Goal: Find specific page/section: Find specific page/section

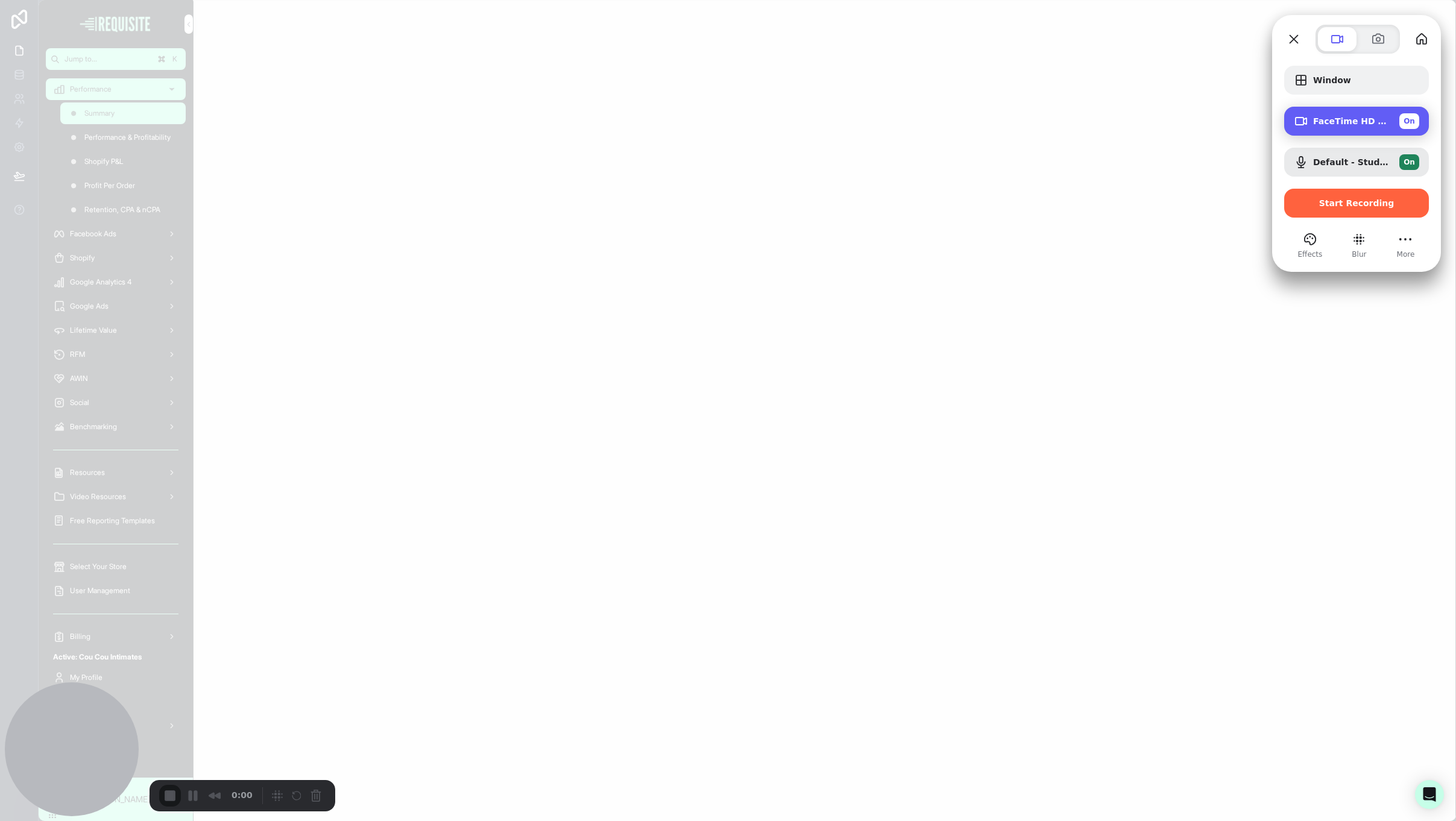
click at [1379, 117] on span "FaceTime HD Camera (2C0E:82E3)" at bounding box center [1352, 121] width 77 height 10
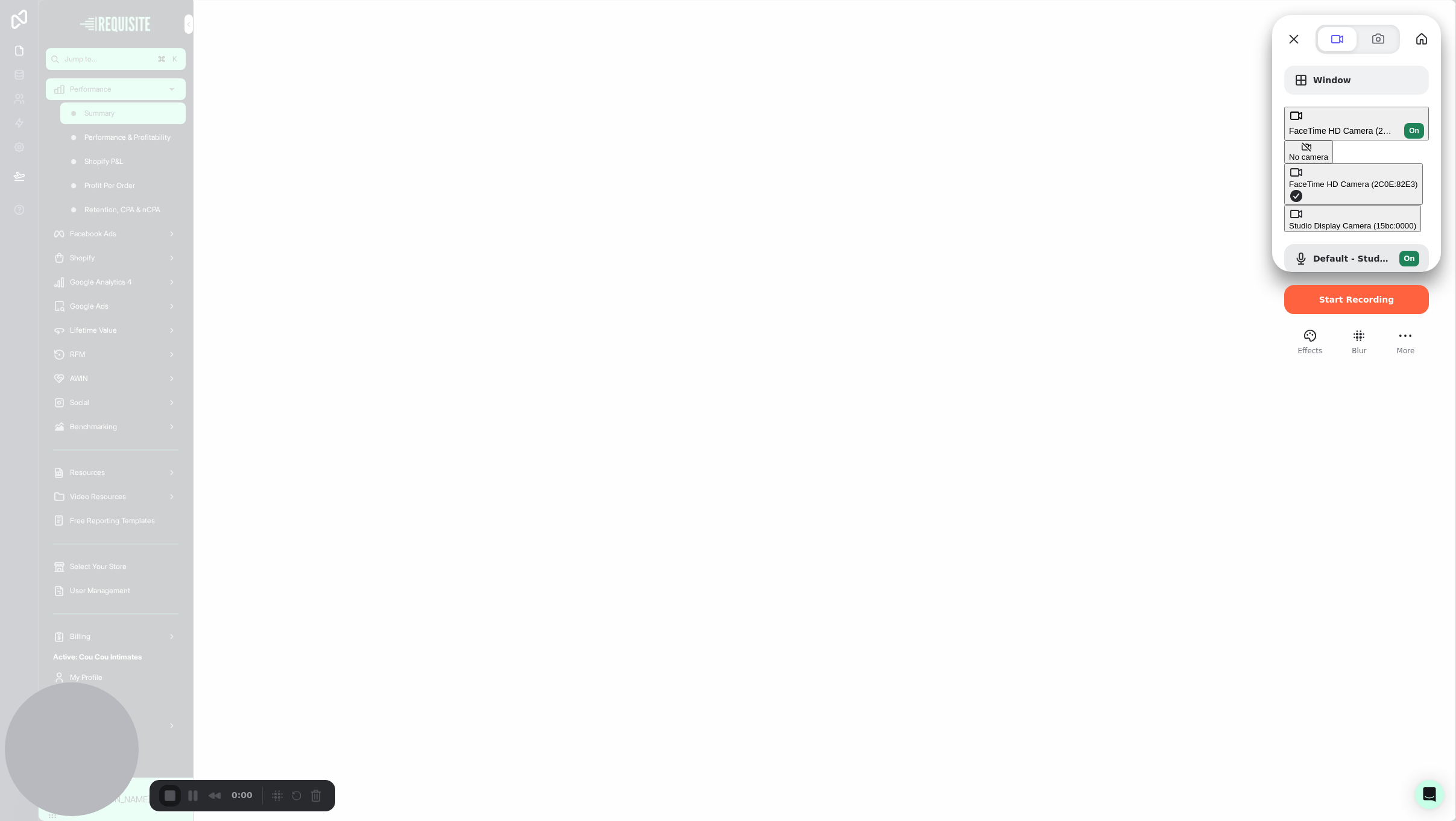
click at [1284, 205] on \(15bc\ "Studio Display Camera (15bc:0000)" at bounding box center [1352, 218] width 137 height 27
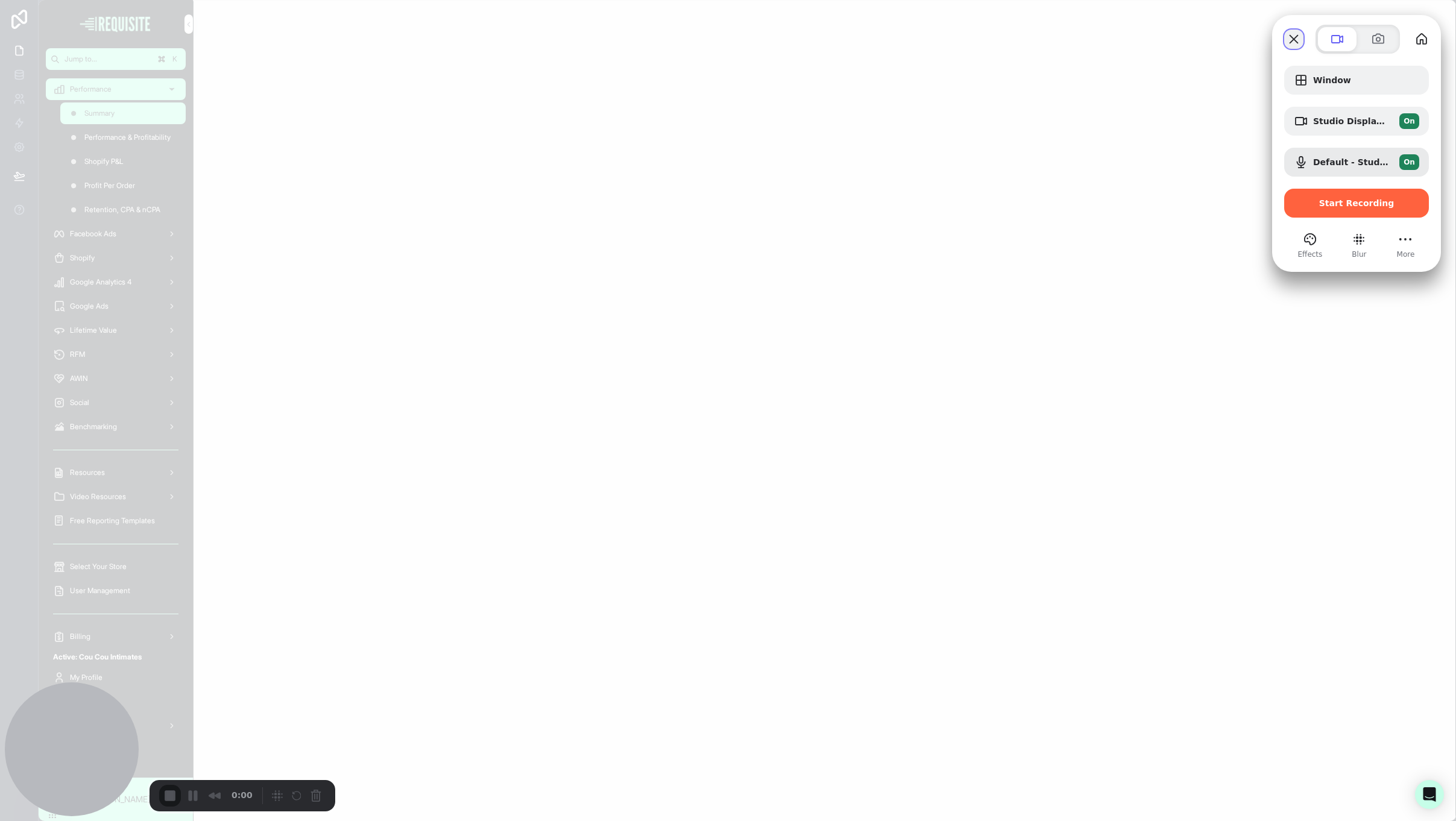
click at [1297, 42] on button "Close" at bounding box center [1294, 39] width 19 height 19
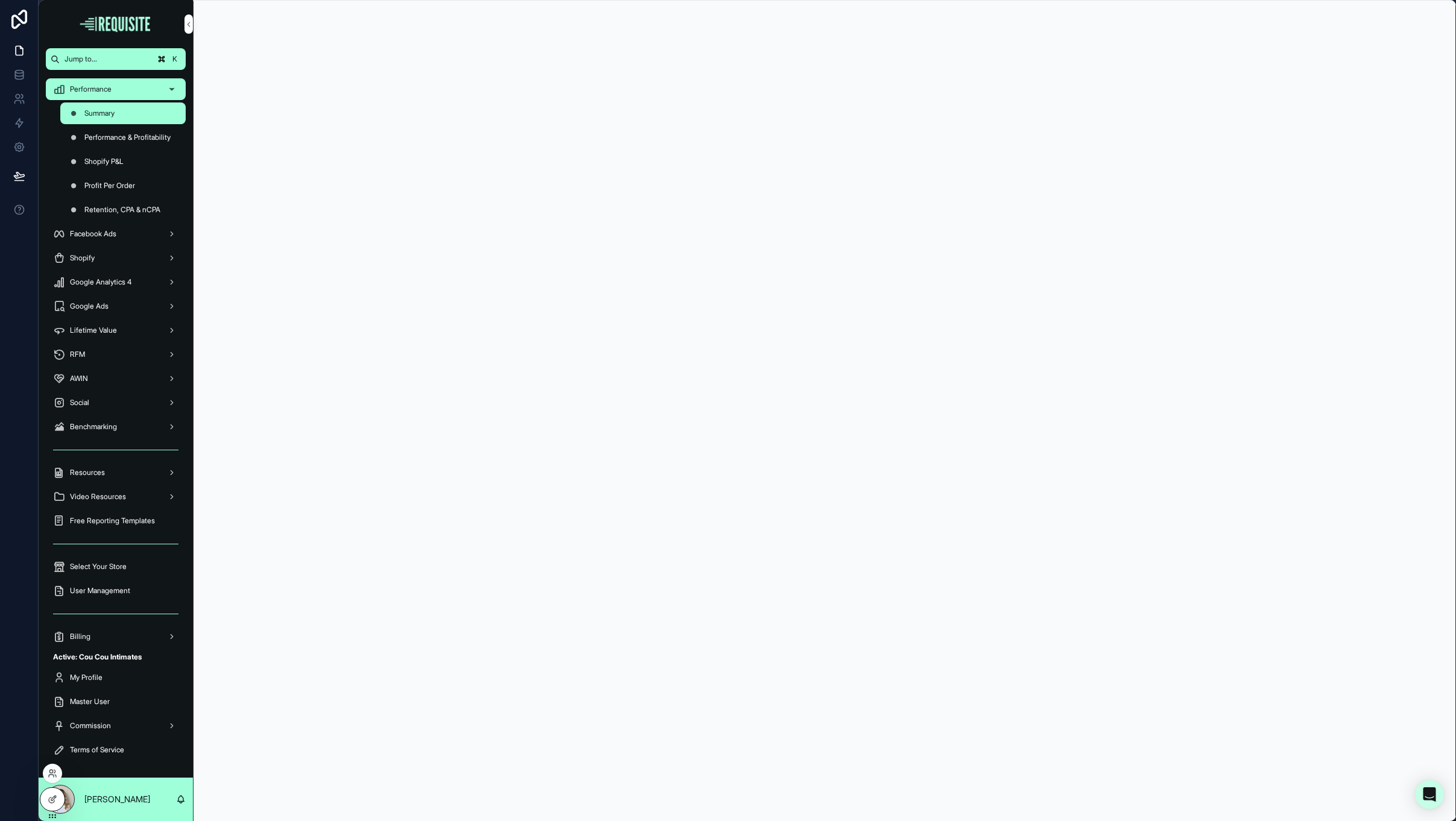
drag, startPoint x: 53, startPoint y: 774, endPoint x: 60, endPoint y: 775, distance: 7.1
click at [54, 774] on icon at bounding box center [52, 774] width 10 height 10
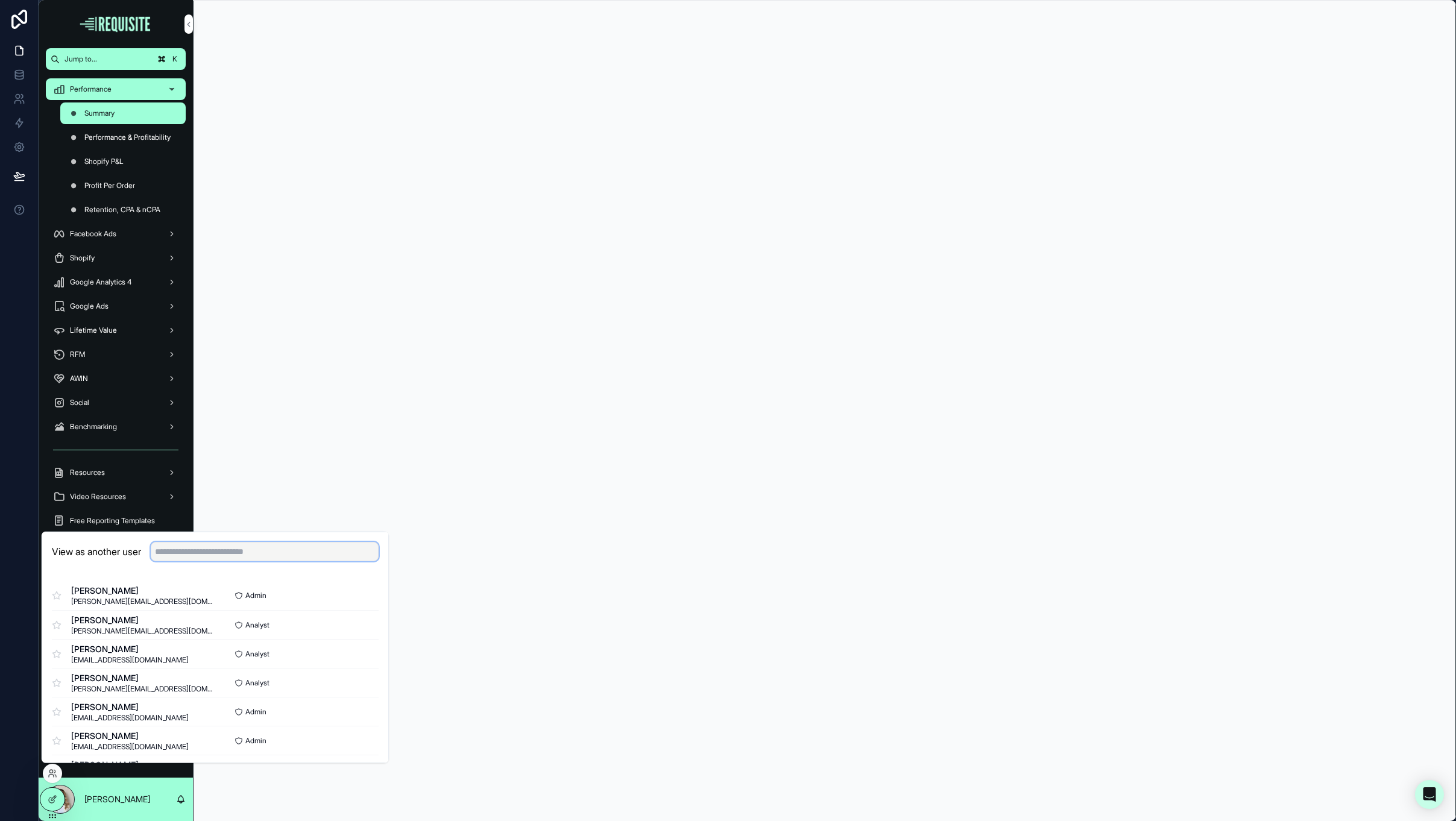
click at [189, 556] on input "text" at bounding box center [264, 552] width 228 height 19
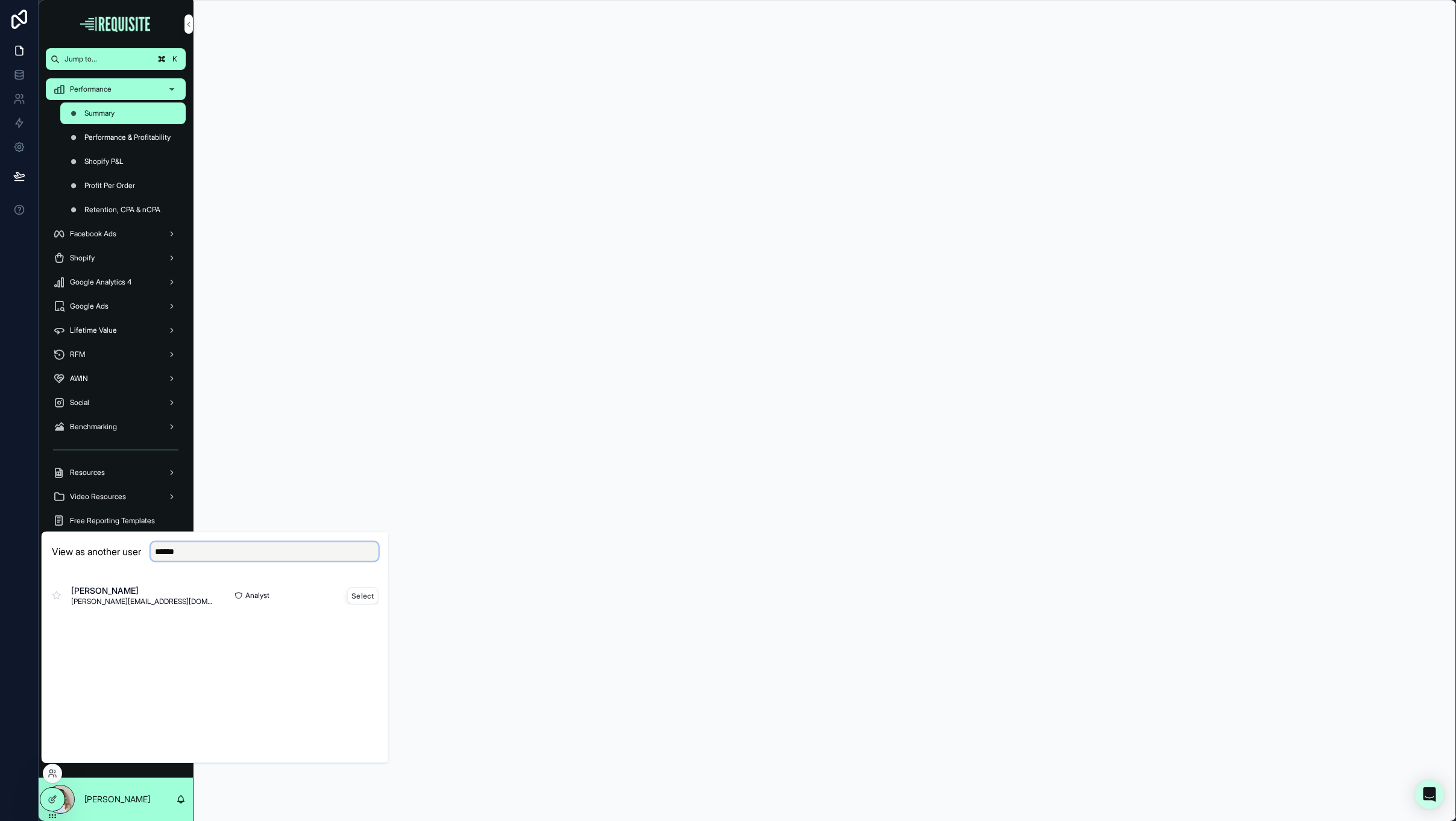
type input "******"
click at [359, 603] on button "Select" at bounding box center [363, 595] width 31 height 17
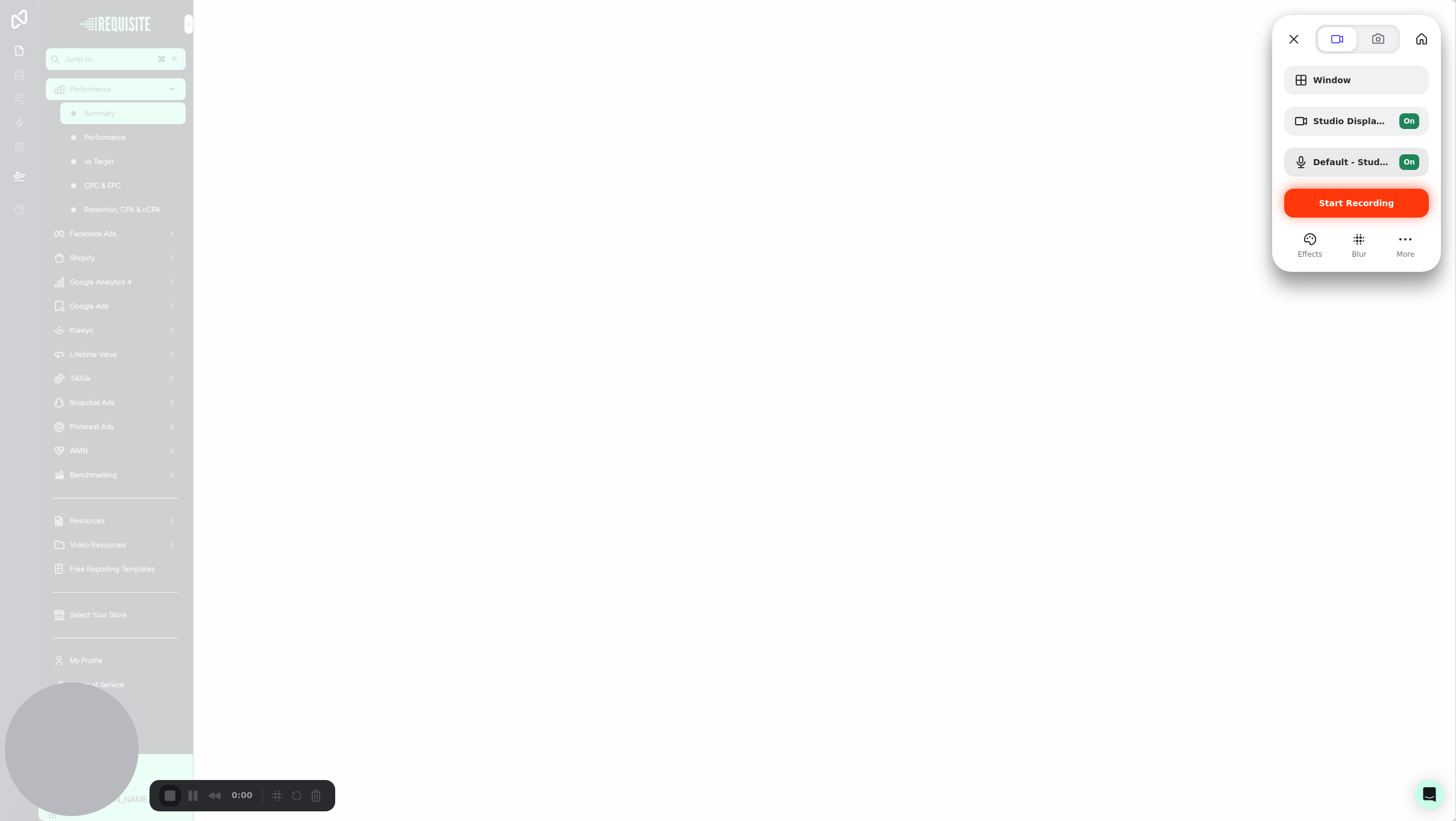
click at [1345, 207] on span "Start Recording" at bounding box center [1357, 203] width 75 height 10
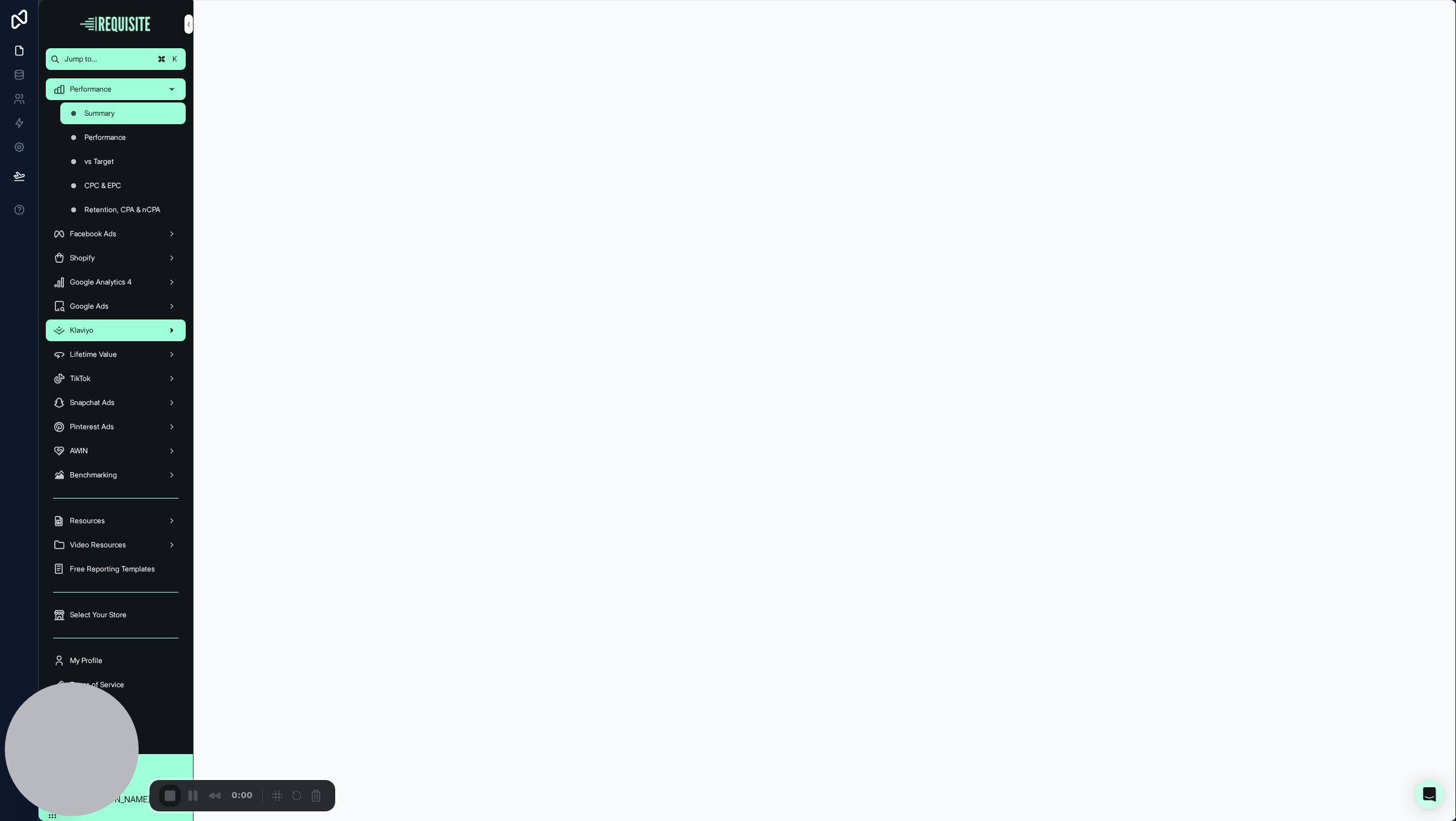
click at [101, 335] on div "Klaviyo" at bounding box center [116, 330] width 125 height 19
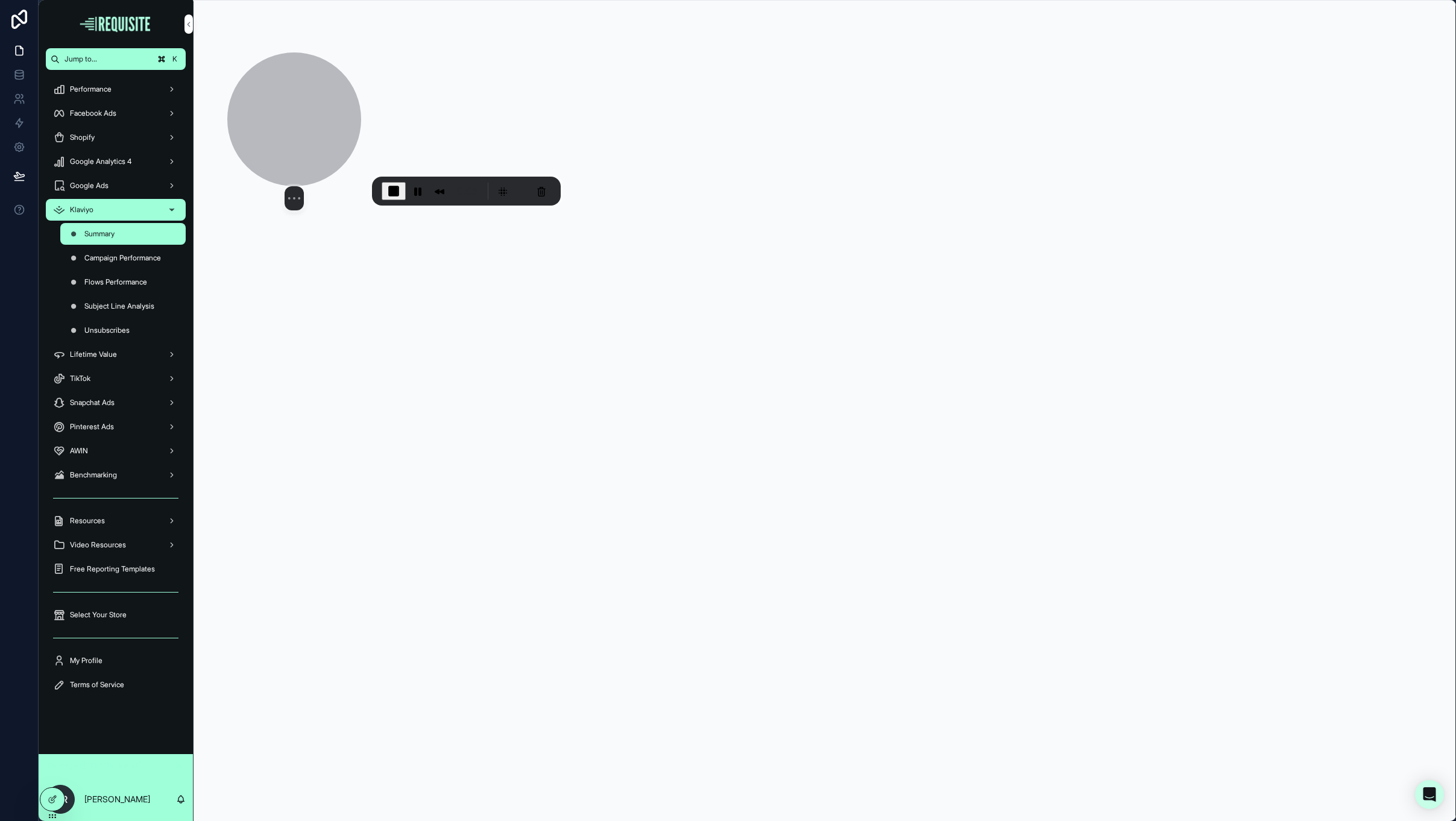
click at [312, 125] on div at bounding box center [294, 119] width 134 height 134
